Goal: Navigation & Orientation: Find specific page/section

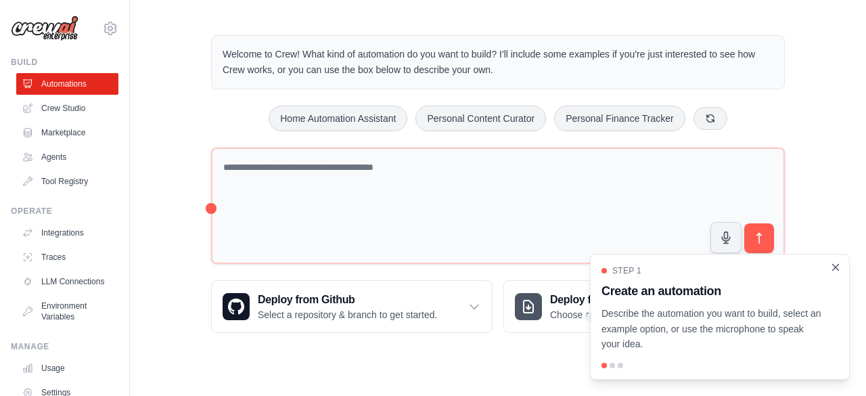
click at [839, 266] on icon "Close walkthrough" at bounding box center [835, 267] width 12 height 12
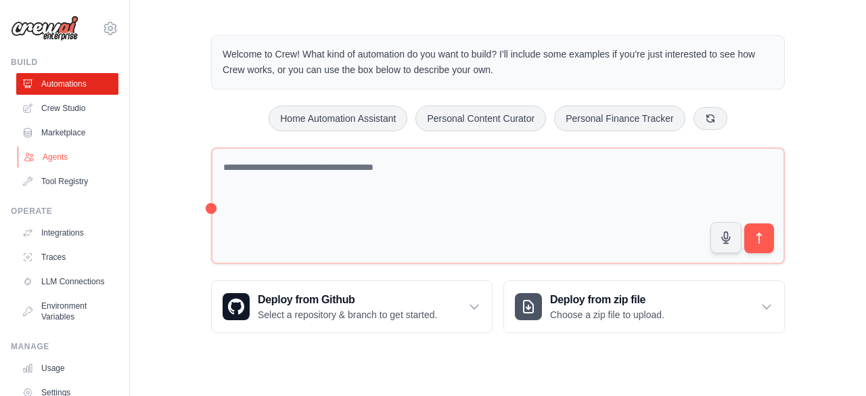
click at [60, 156] on link "Agents" at bounding box center [69, 157] width 102 height 22
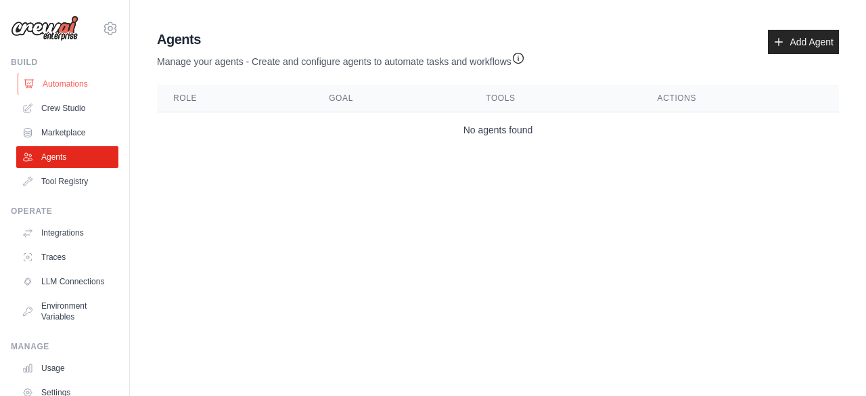
click at [81, 85] on link "Automations" at bounding box center [69, 84] width 102 height 22
